Goal: Navigation & Orientation: Find specific page/section

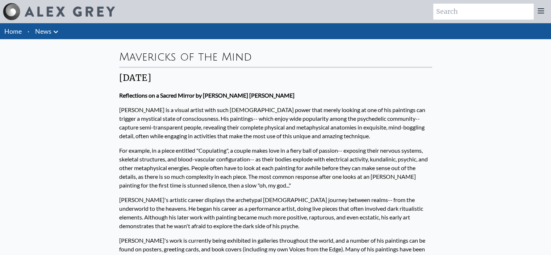
click at [63, 9] on img at bounding box center [70, 12] width 90 height 10
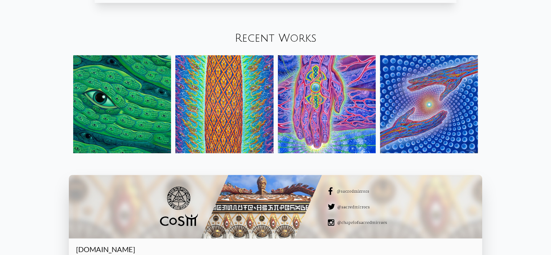
scroll to position [870, 0]
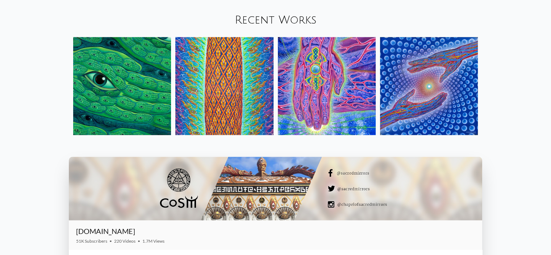
click at [145, 79] on img at bounding box center [122, 86] width 98 height 98
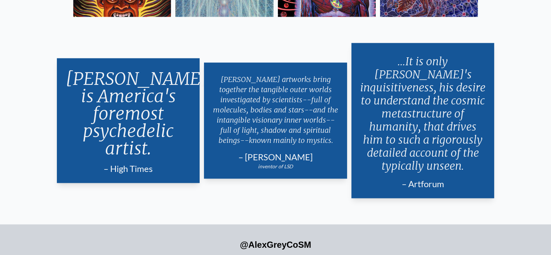
scroll to position [1338, 0]
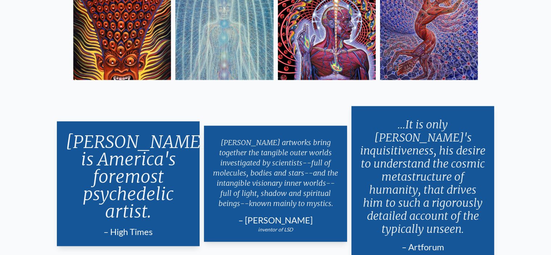
click at [111, 29] on img at bounding box center [122, 31] width 98 height 98
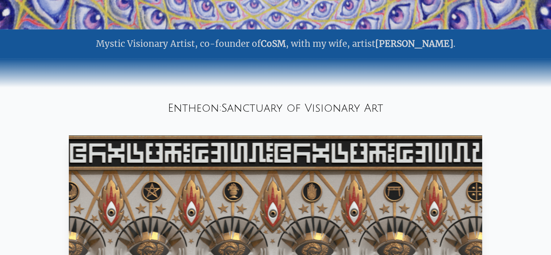
scroll to position [0, 0]
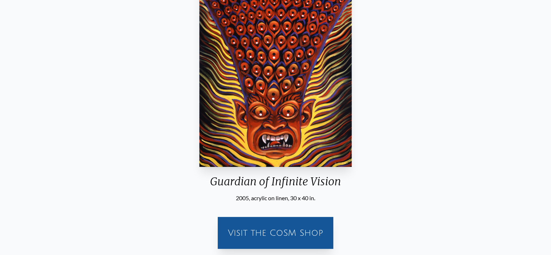
scroll to position [109, 0]
